Goal: Use online tool/utility: Utilize a website feature to perform a specific function

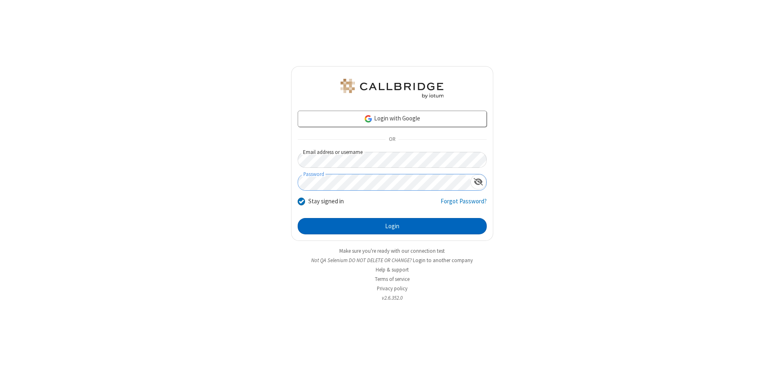
click at [392, 226] on button "Login" at bounding box center [392, 226] width 189 height 16
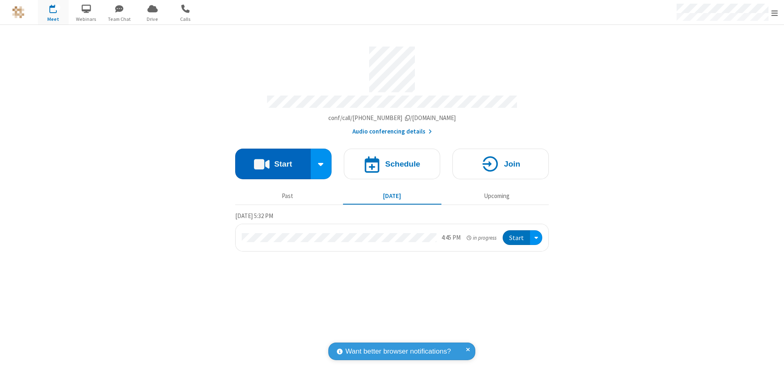
click at [273, 160] on button "Start" at bounding box center [273, 164] width 76 height 31
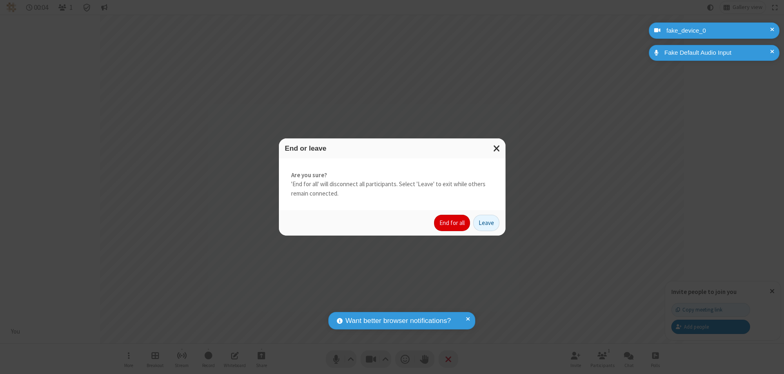
click at [453, 223] on button "End for all" at bounding box center [452, 223] width 36 height 16
